Goal: Task Accomplishment & Management: Manage account settings

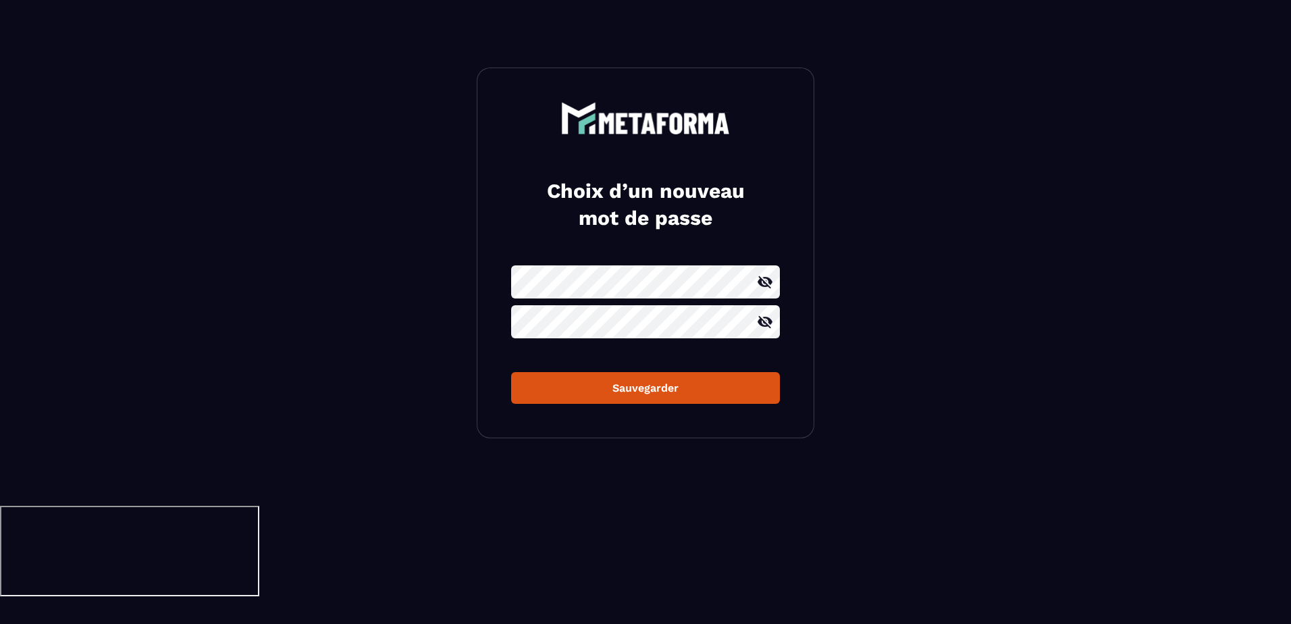
click at [659, 391] on div "Sauvegarder" at bounding box center [645, 387] width 247 height 13
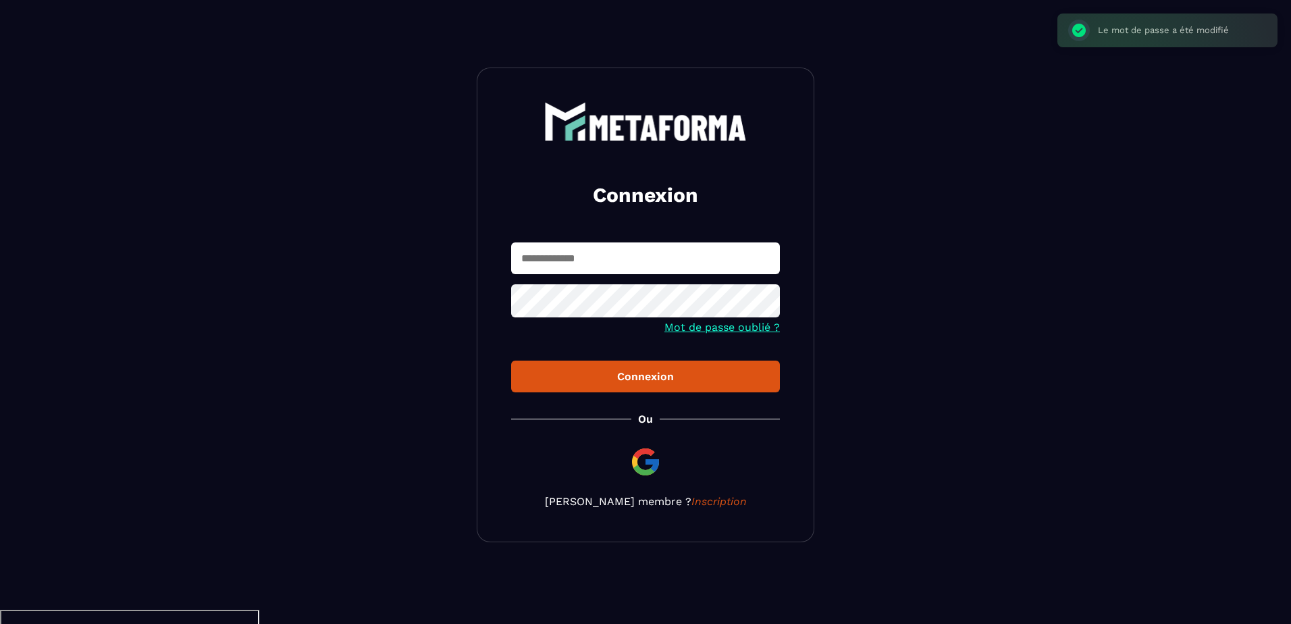
click at [585, 261] on input "text" at bounding box center [645, 258] width 269 height 32
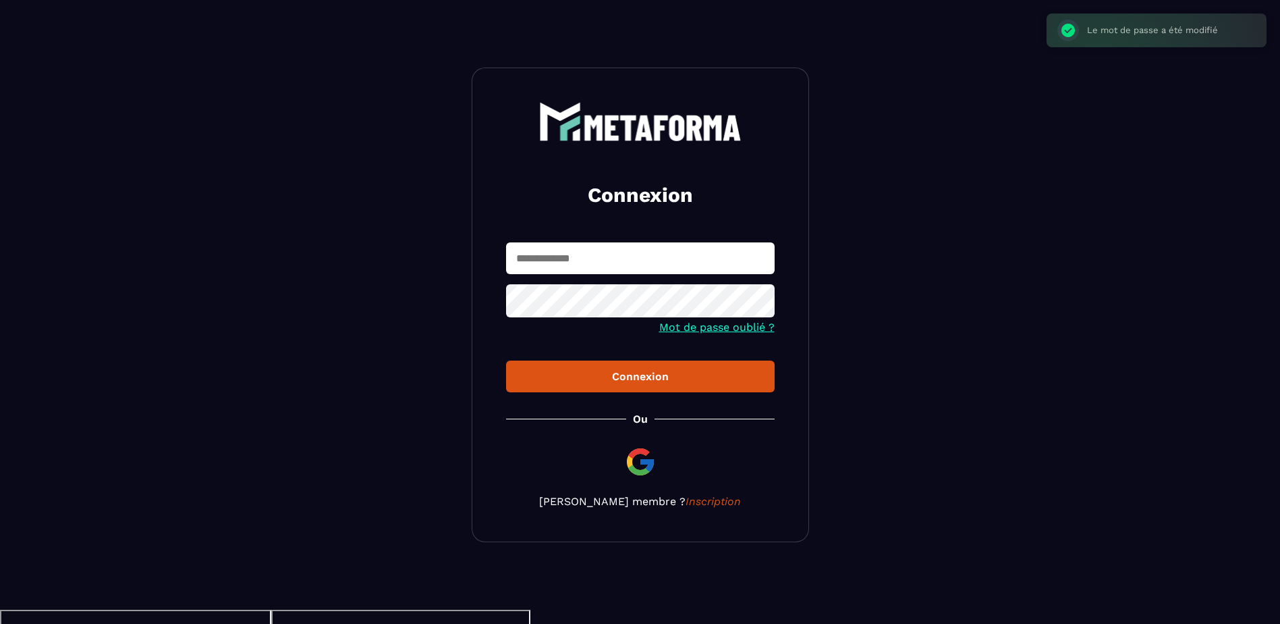
type input "**********"
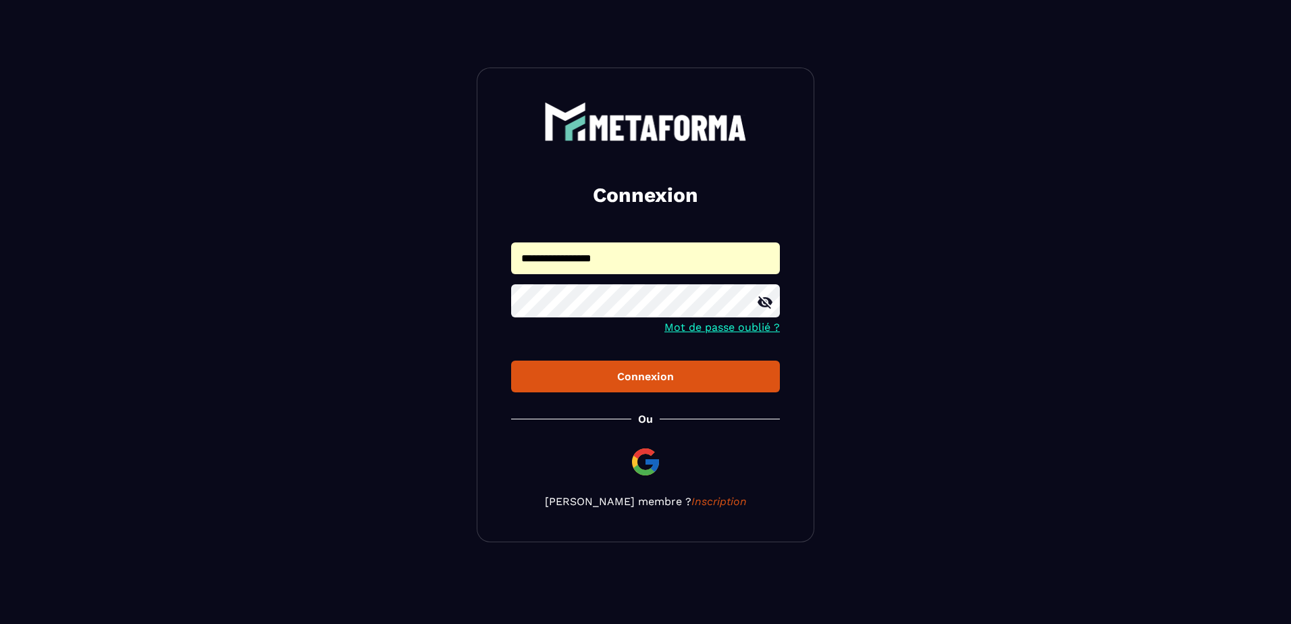
click at [637, 378] on div "Connexion" at bounding box center [645, 376] width 247 height 13
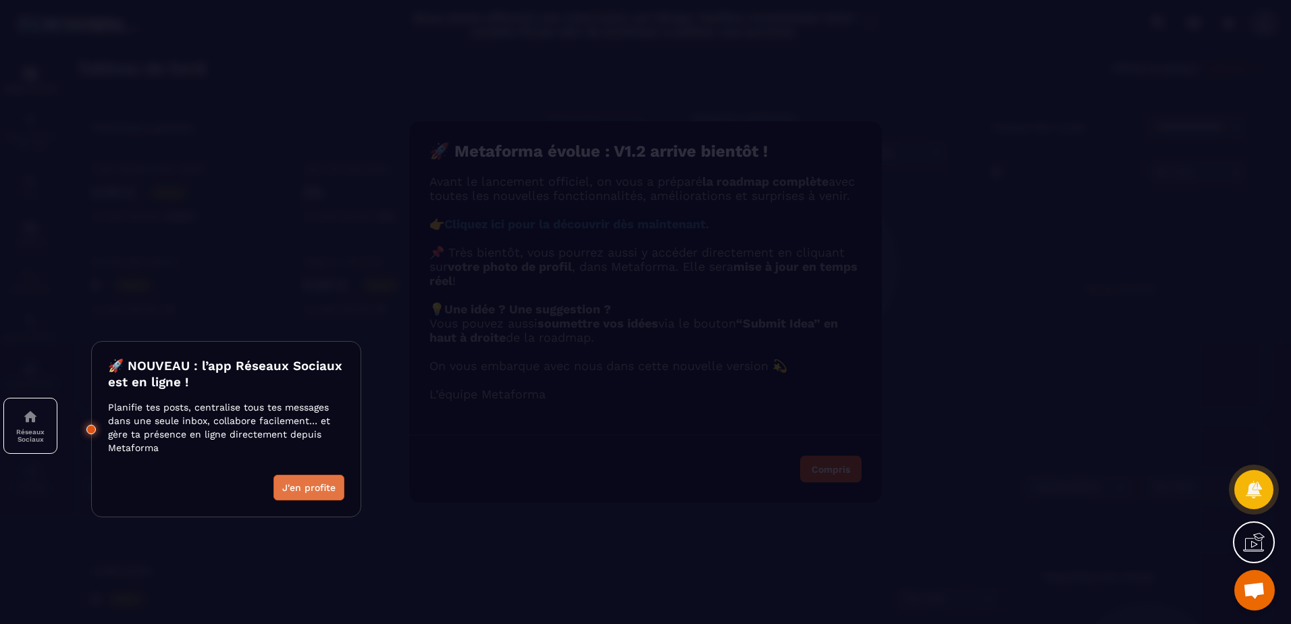
click at [308, 489] on button "J'en profite" at bounding box center [308, 487] width 71 height 26
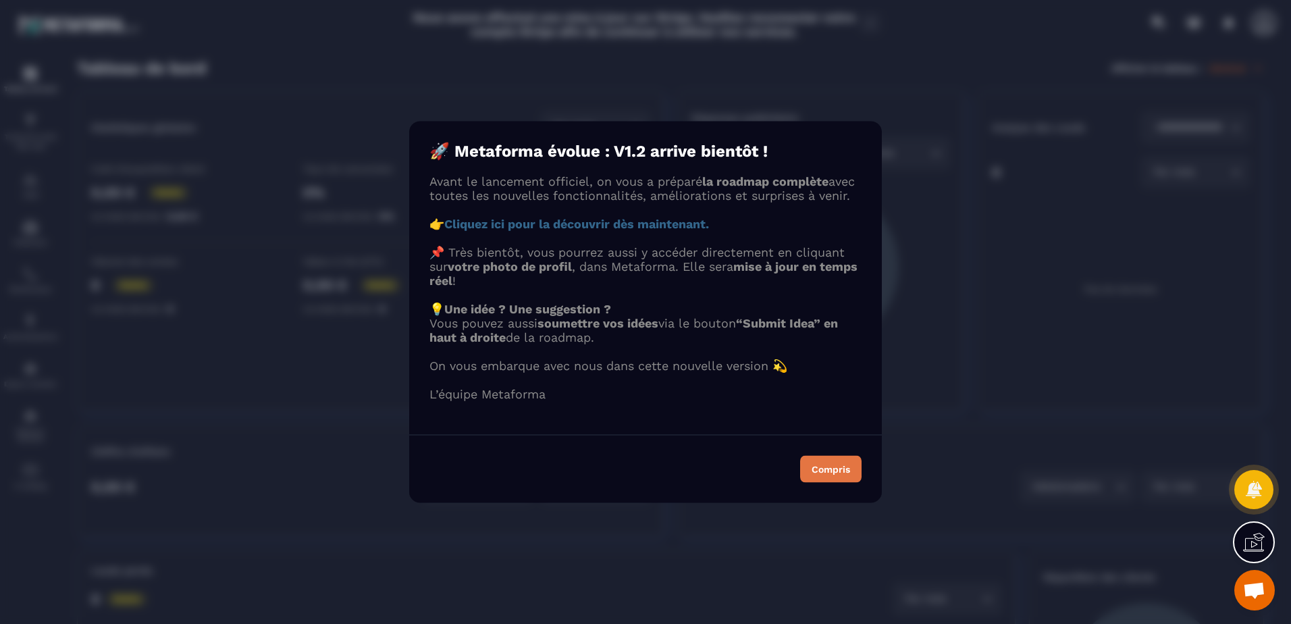
click at [831, 474] on div "Compris" at bounding box center [830, 468] width 38 height 9
